Goal: Obtain resource: Download file/media

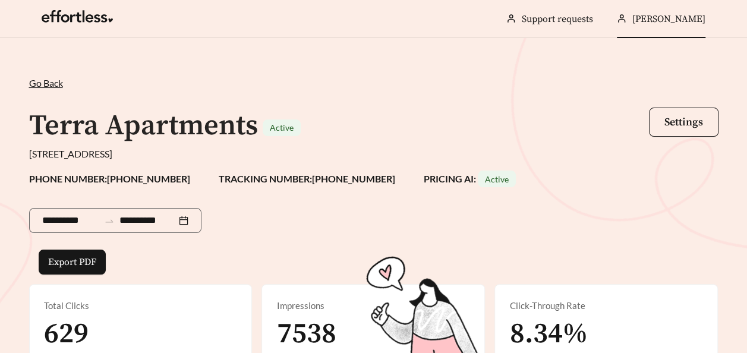
click at [633, 13] on span "[PERSON_NAME]" at bounding box center [669, 19] width 73 height 12
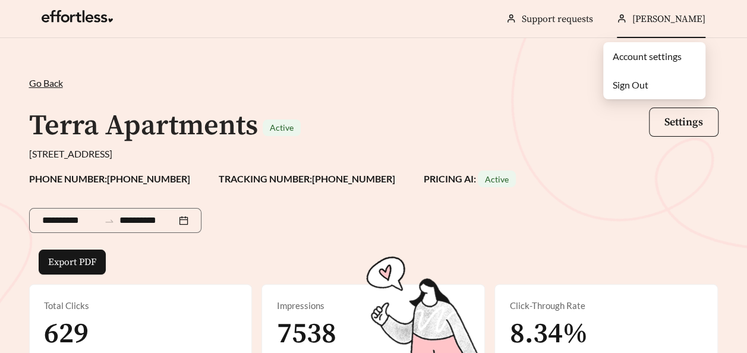
click at [343, 76] on div "Go Back /" at bounding box center [374, 83] width 690 height 14
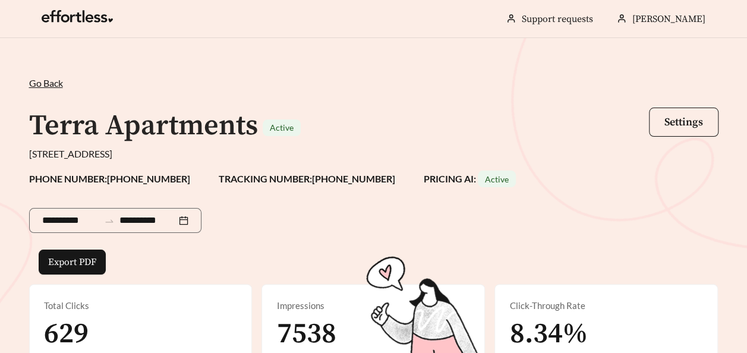
click at [31, 84] on span "Go Back" at bounding box center [46, 82] width 34 height 11
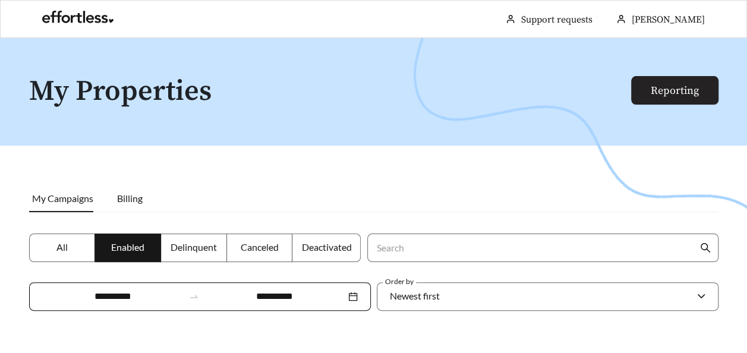
click at [673, 87] on link "Reporting" at bounding box center [675, 91] width 48 height 14
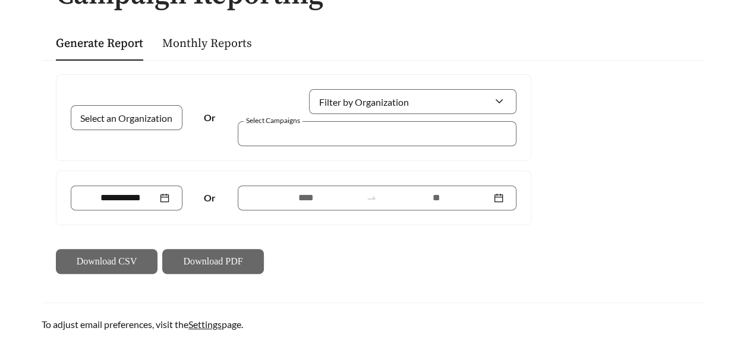
scroll to position [107, 0]
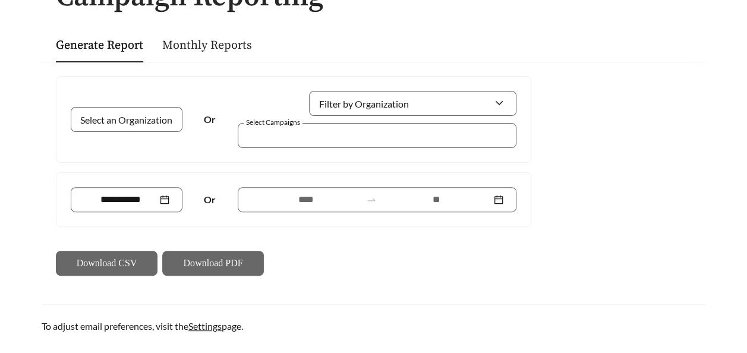
click at [208, 39] on link "Monthly Reports" at bounding box center [207, 45] width 90 height 15
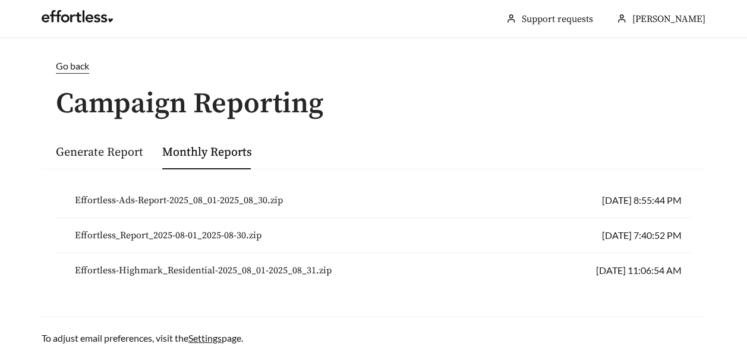
click at [72, 70] on span "Go back" at bounding box center [72, 65] width 33 height 11
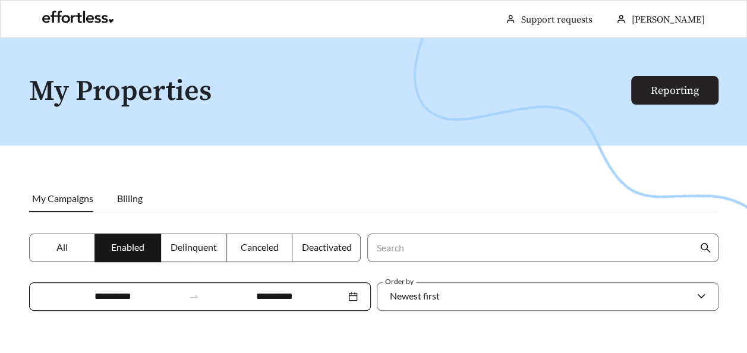
click at [667, 84] on link "Reporting" at bounding box center [675, 91] width 48 height 14
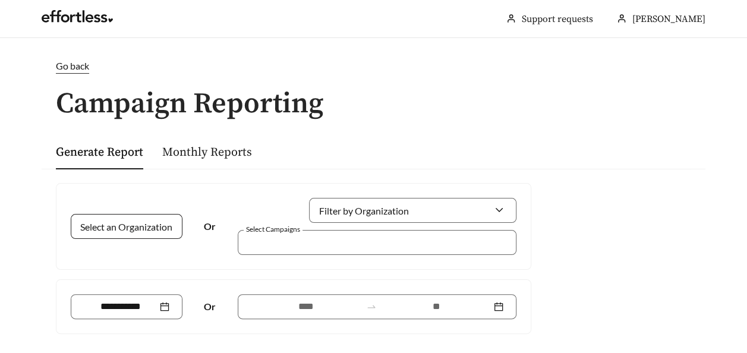
click at [98, 231] on input "Select an Organization" at bounding box center [122, 227] width 76 height 24
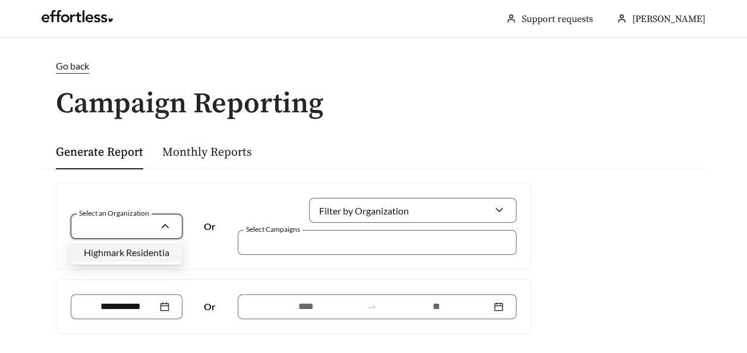
click at [99, 258] on span "Highmark Residential" at bounding box center [128, 252] width 88 height 11
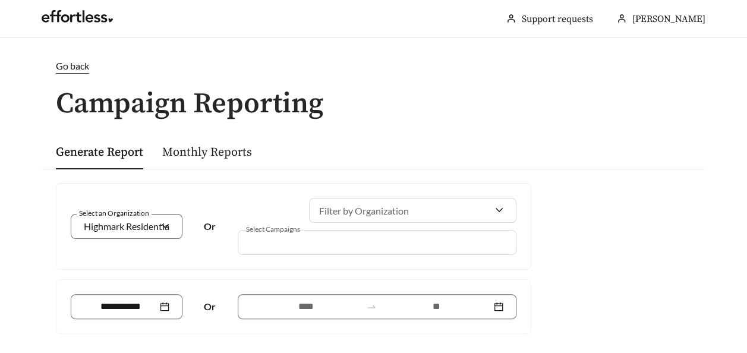
click at [279, 249] on div at bounding box center [368, 242] width 251 height 16
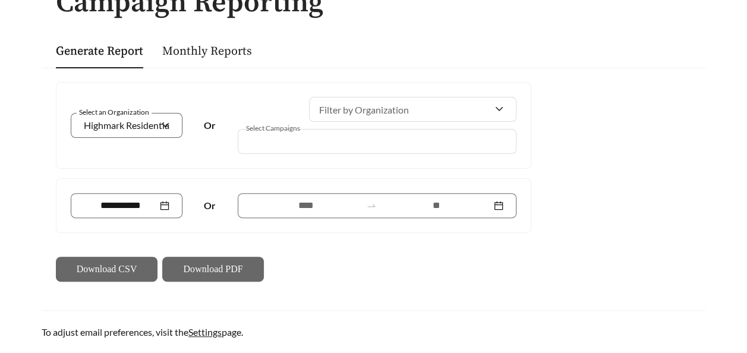
scroll to position [100, 0]
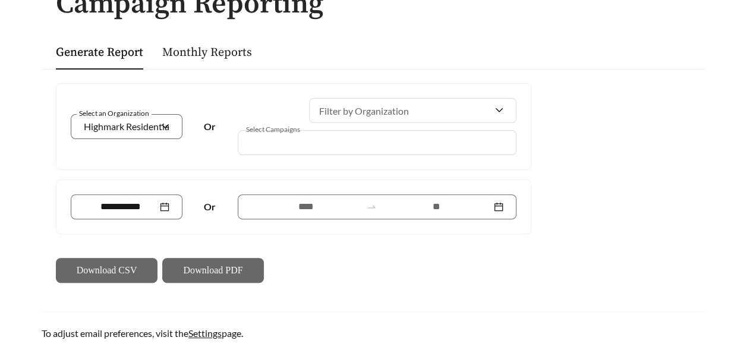
click at [508, 113] on div at bounding box center [413, 110] width 208 height 25
click at [124, 126] on span "Highmark Residential" at bounding box center [128, 126] width 88 height 11
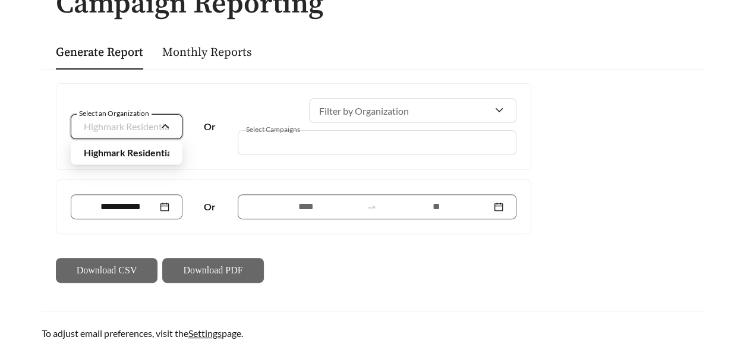
click at [92, 155] on span "Highmark Residential" at bounding box center [129, 152] width 90 height 11
click at [153, 203] on input at bounding box center [121, 207] width 74 height 14
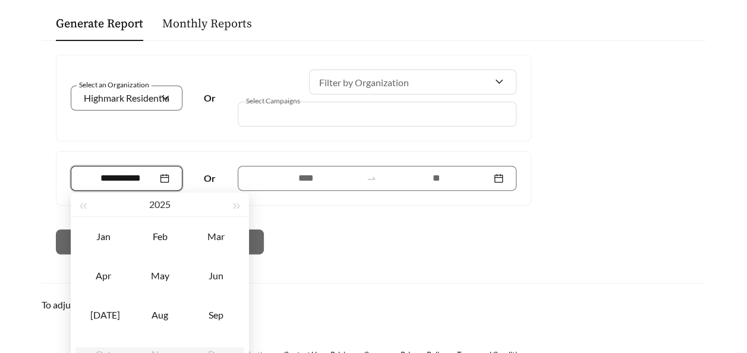
scroll to position [150, 0]
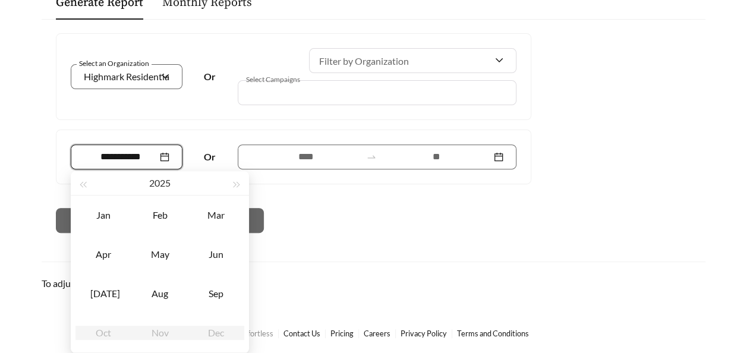
click at [155, 302] on td "Aug" at bounding box center [160, 293] width 56 height 39
type input "*******"
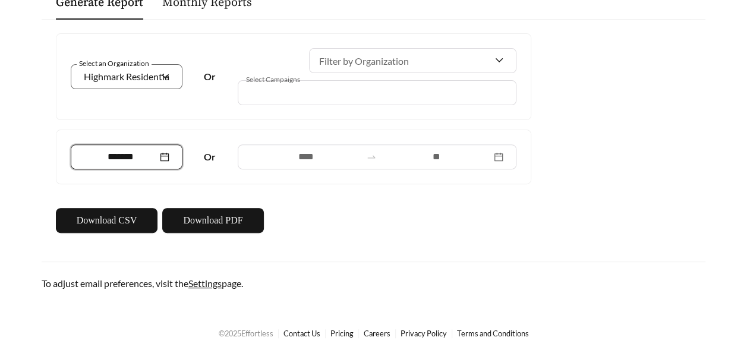
scroll to position [149, 0]
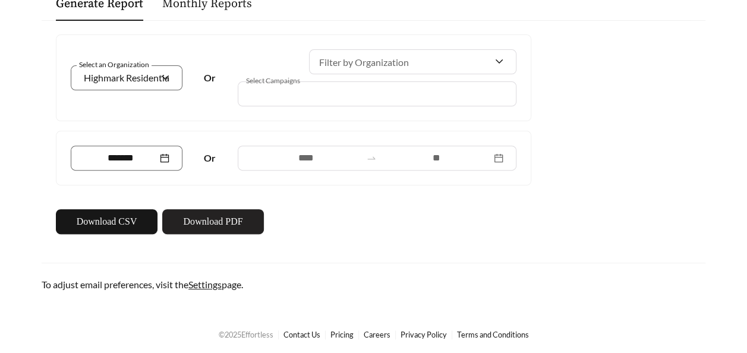
click at [178, 220] on button "Download PDF" at bounding box center [213, 221] width 102 height 25
